Goal: Information Seeking & Learning: Understand process/instructions

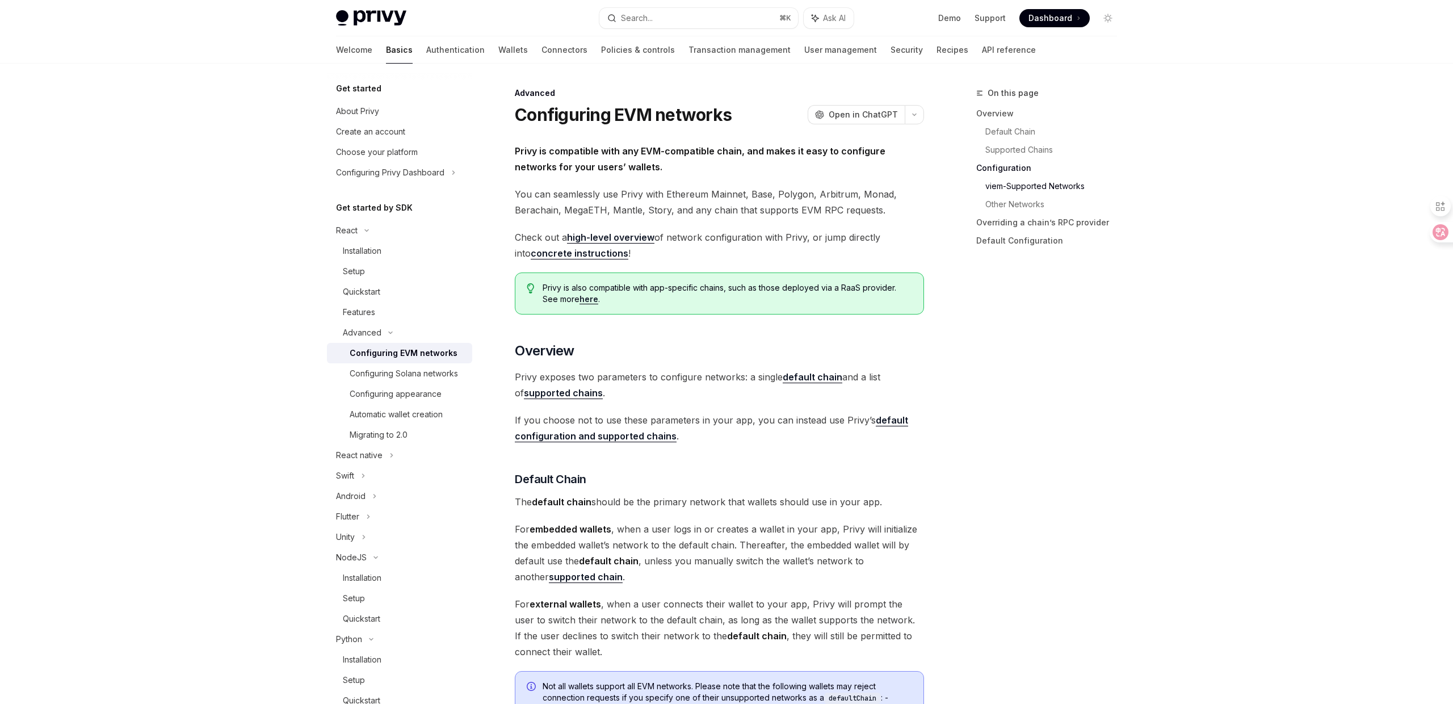
scroll to position [1404, 0]
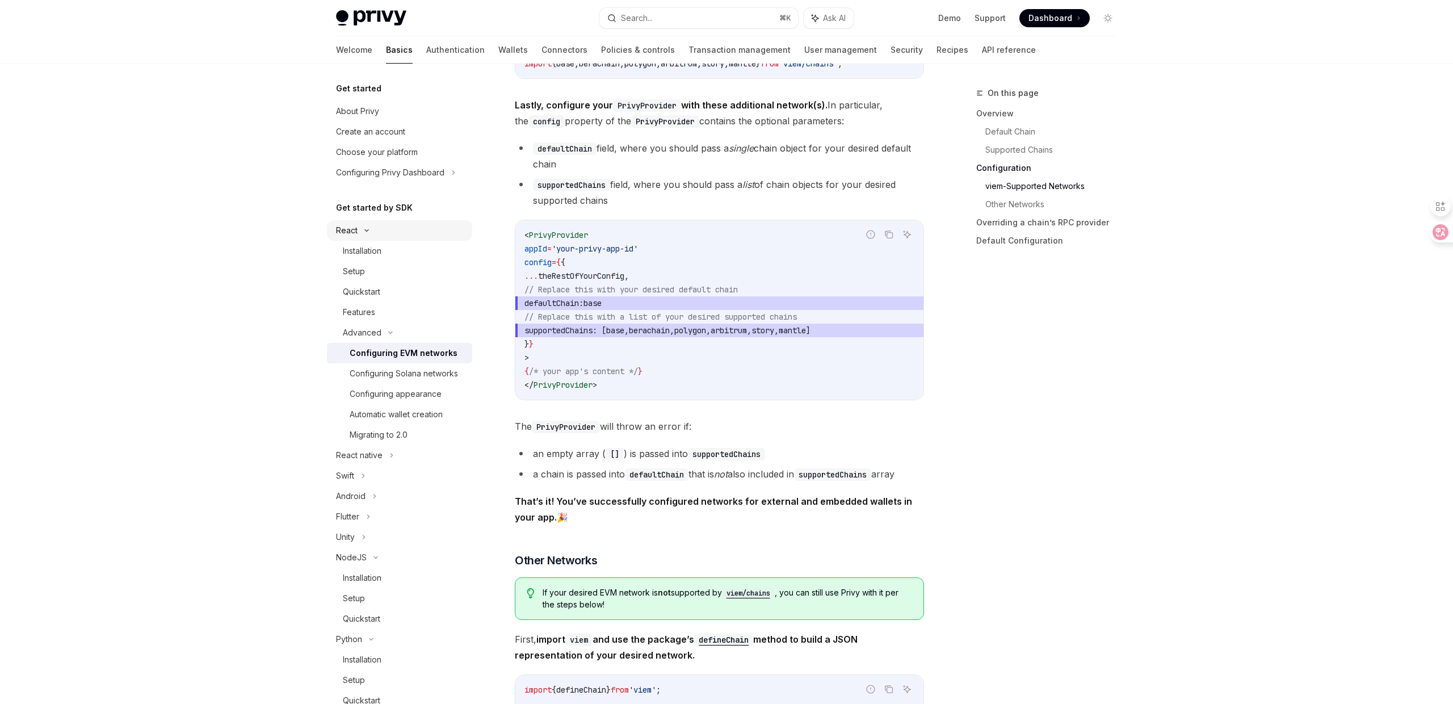
click at [367, 230] on icon at bounding box center [367, 230] width 14 height 5
click at [378, 351] on icon at bounding box center [376, 353] width 14 height 5
click at [374, 371] on icon at bounding box center [371, 373] width 14 height 5
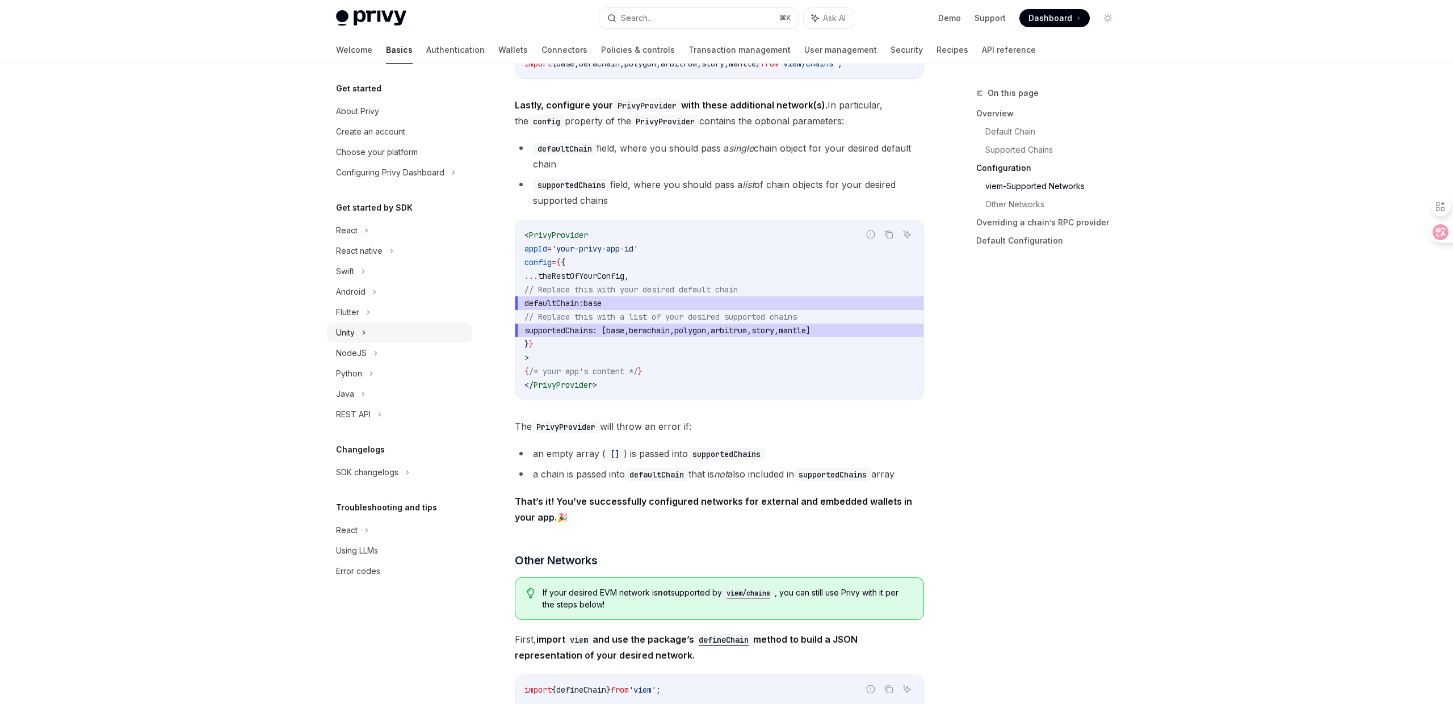
click at [373, 341] on div "Unity" at bounding box center [399, 332] width 145 height 20
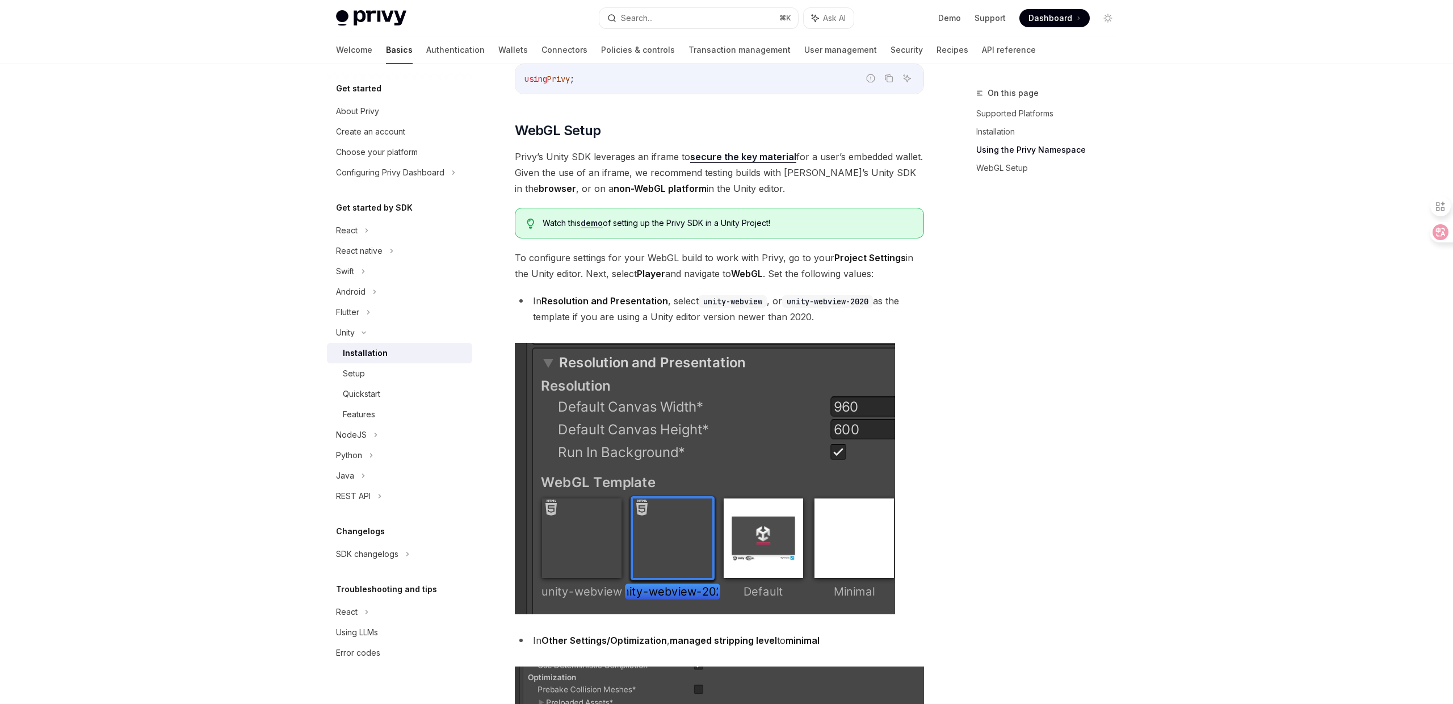
scroll to position [948, 0]
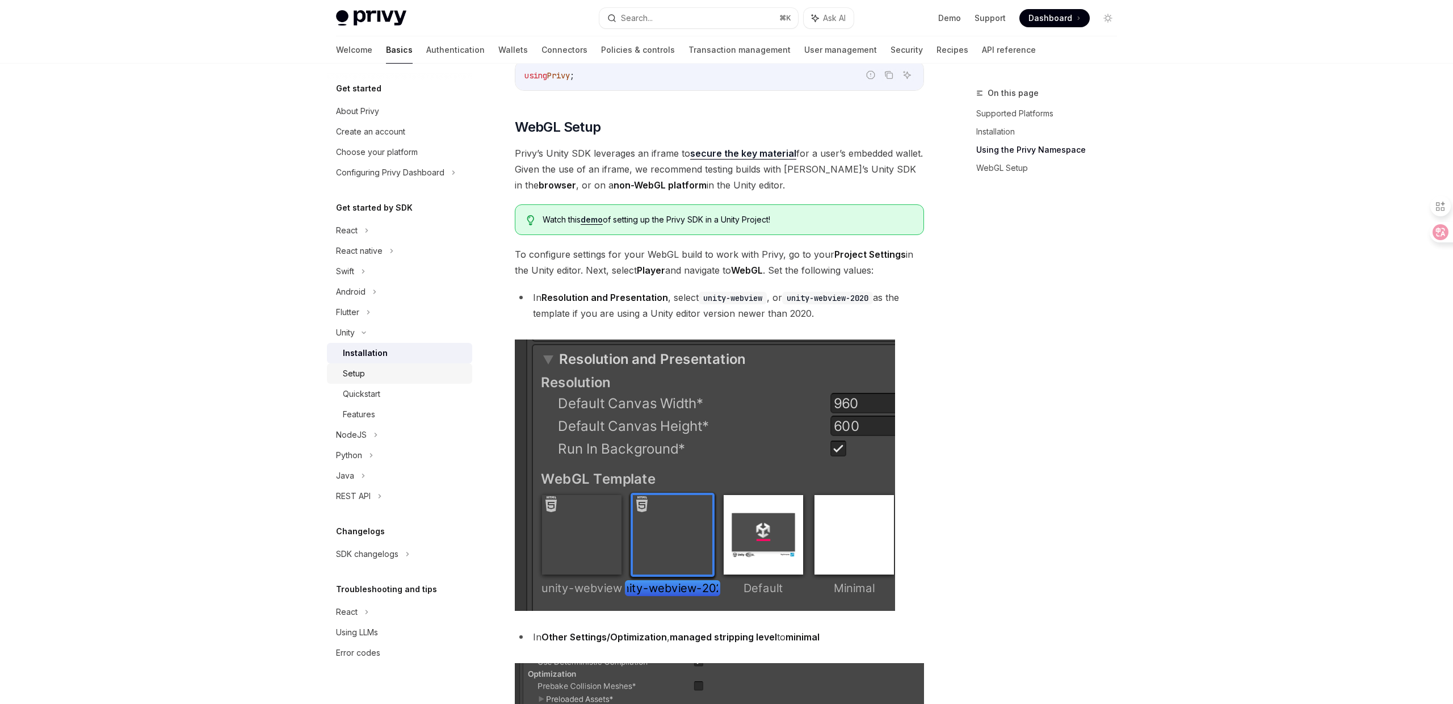
click at [441, 375] on div "Setup" at bounding box center [404, 374] width 123 height 14
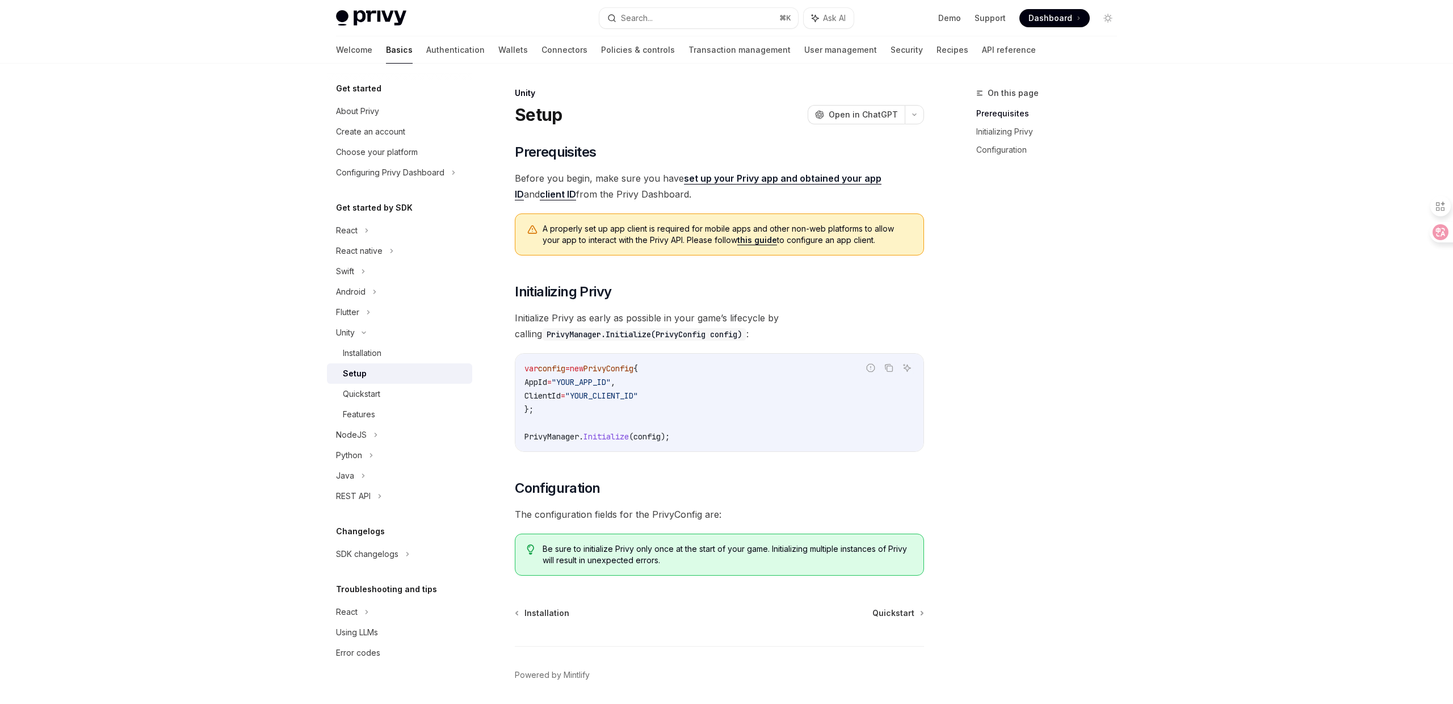
scroll to position [2, 0]
click at [401, 389] on div "Quickstart" at bounding box center [404, 394] width 123 height 14
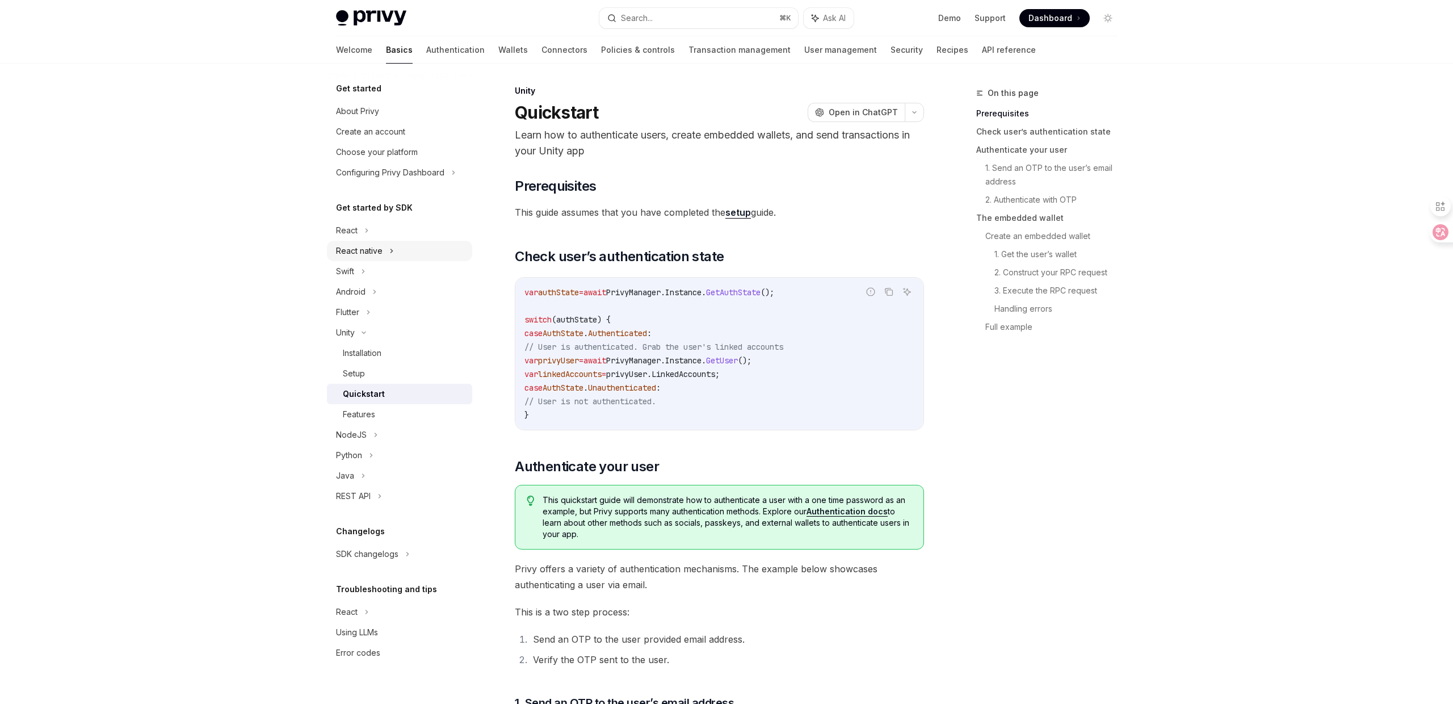
click at [380, 251] on div "React native" at bounding box center [359, 251] width 47 height 14
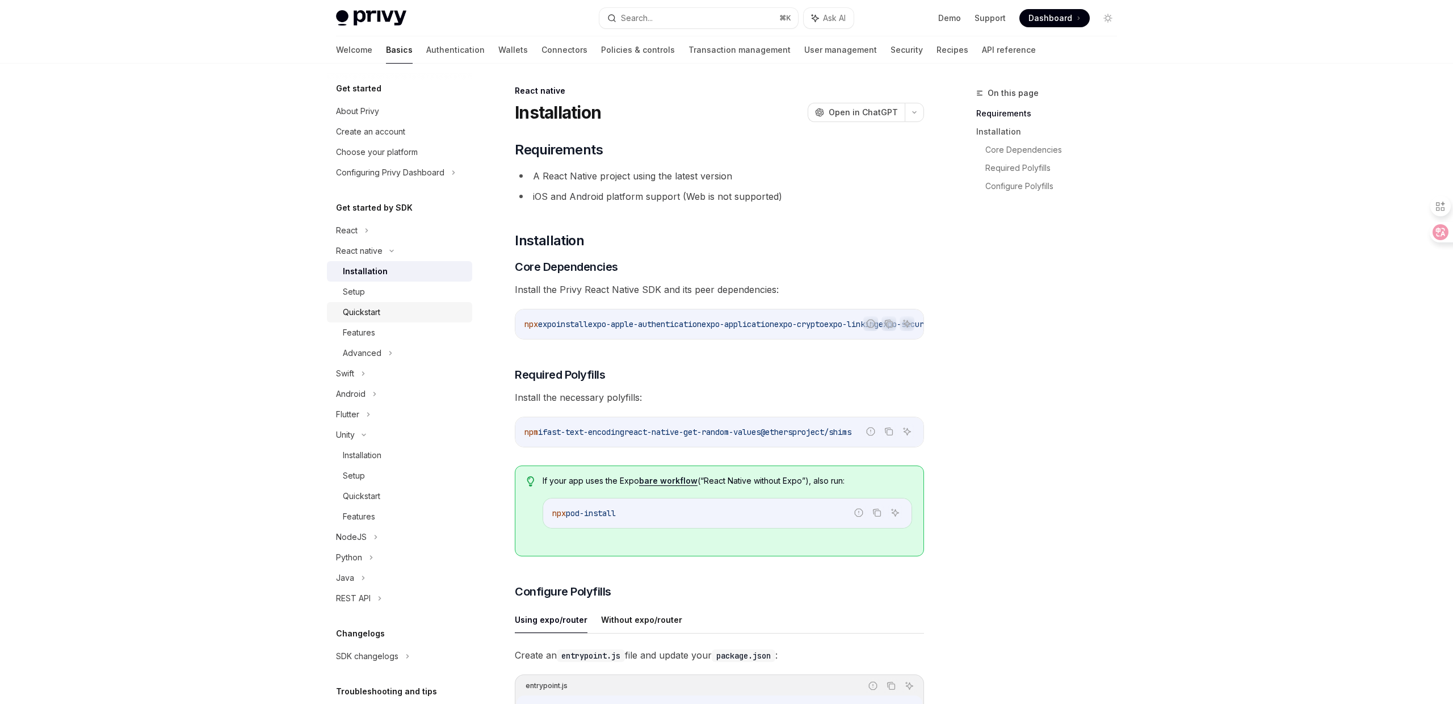
click at [453, 318] on div "Quickstart" at bounding box center [404, 312] width 123 height 14
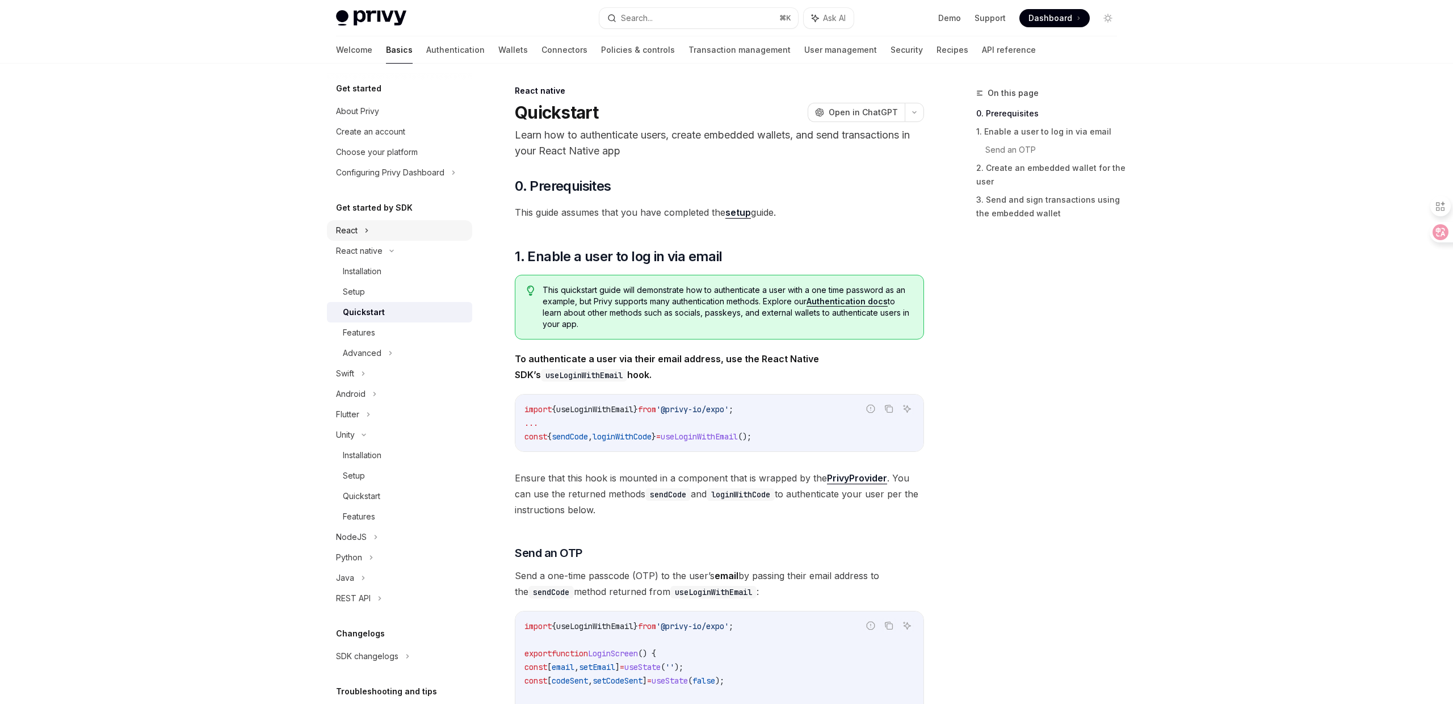
click at [381, 233] on div "React" at bounding box center [399, 230] width 145 height 20
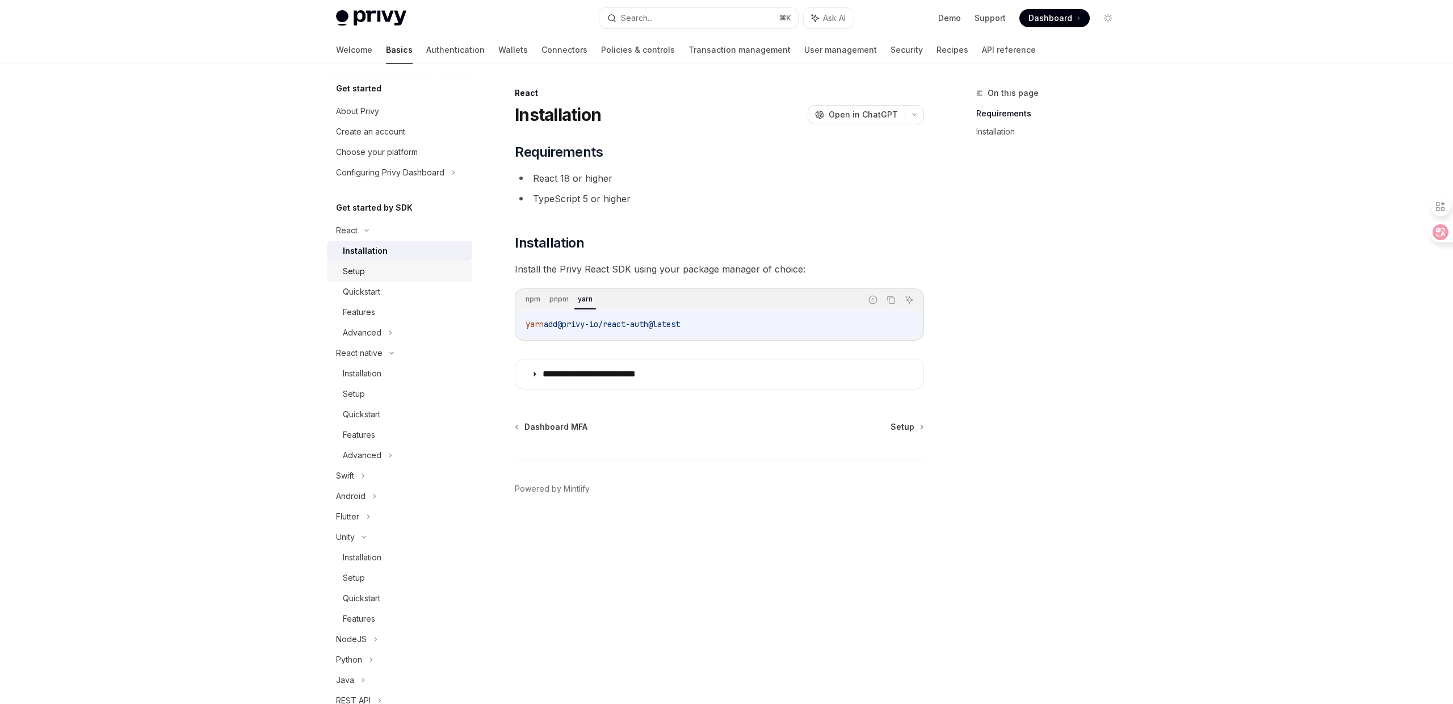
click at [424, 275] on div "Setup" at bounding box center [404, 272] width 123 height 14
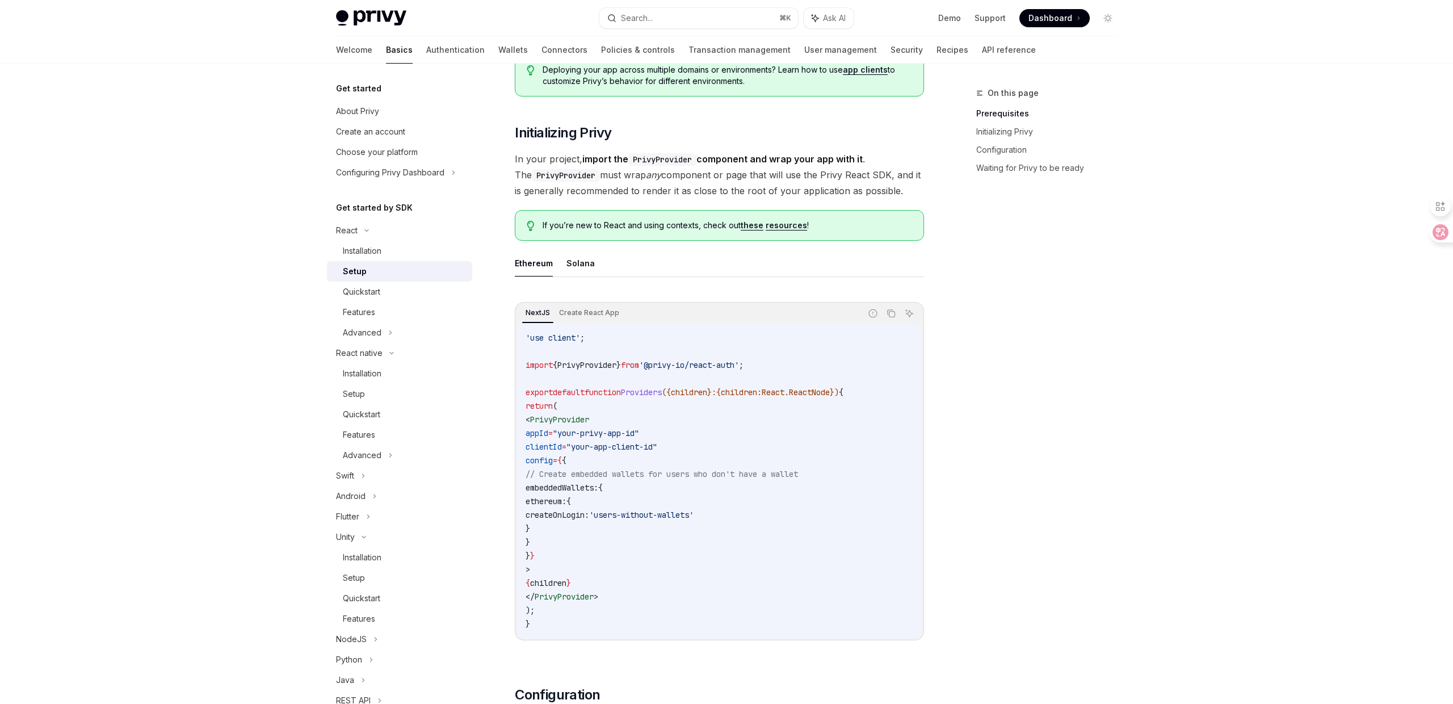
scroll to position [160, 0]
click at [1014, 316] on div "On this page Prerequisites Initializing Privy Configuration Waiting for Privy t…" at bounding box center [1040, 395] width 173 height 618
click at [378, 336] on div "Advanced" at bounding box center [362, 333] width 39 height 14
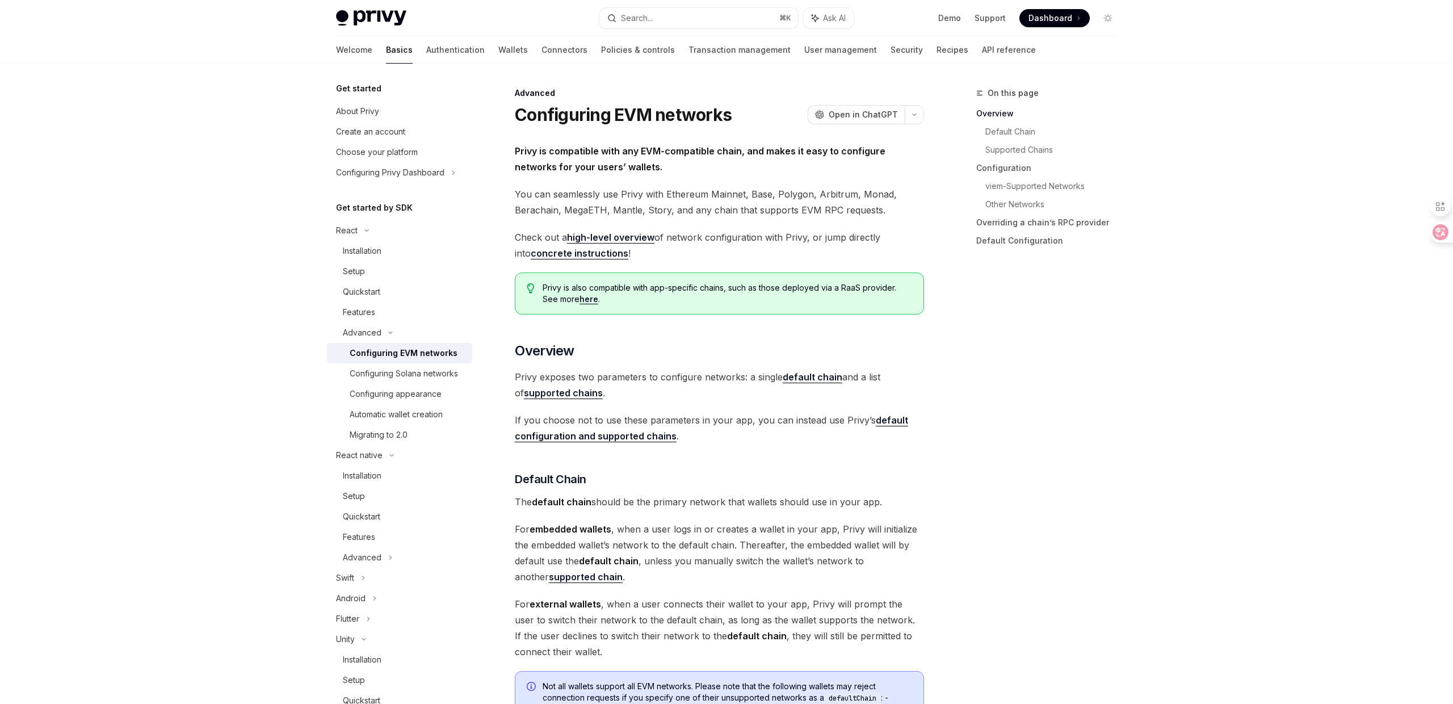
click at [385, 359] on div "Configuring EVM networks" at bounding box center [404, 353] width 108 height 14
type textarea "*"
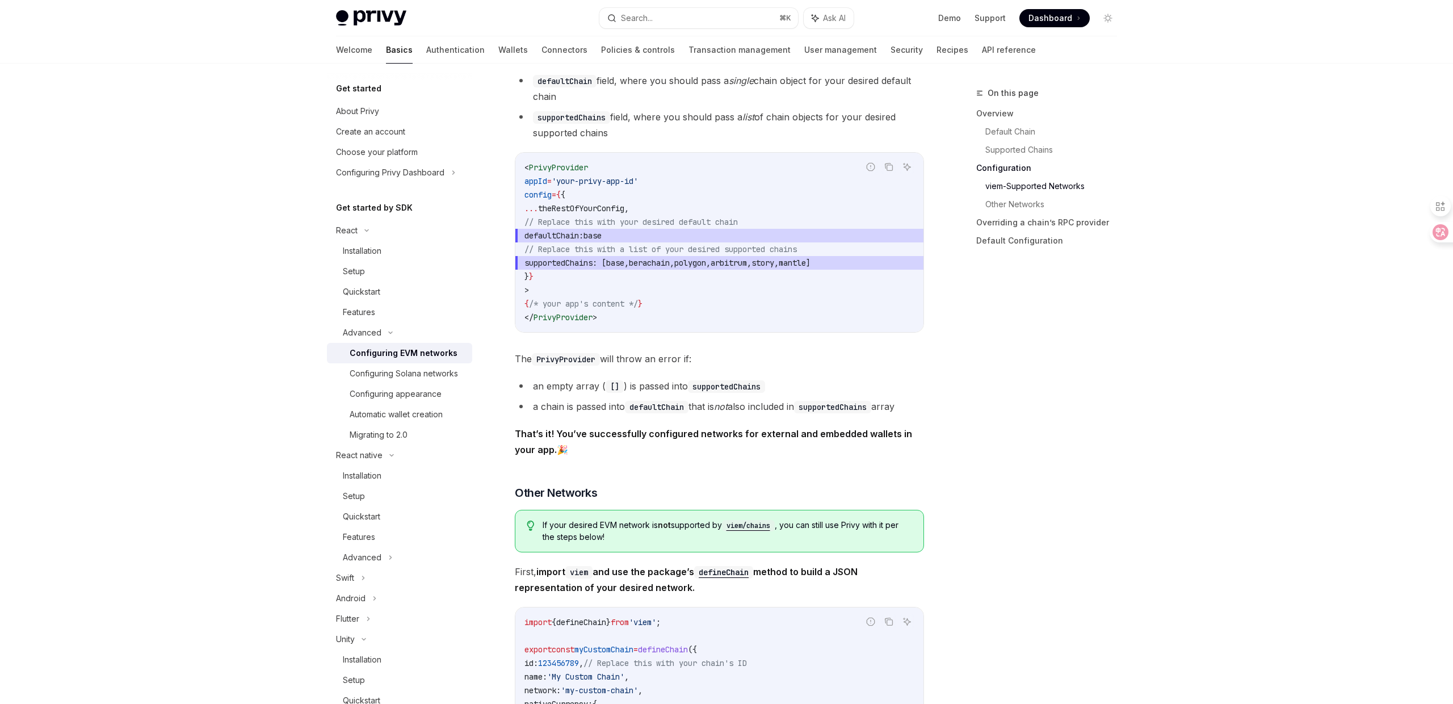
scroll to position [1471, 0]
